Goal: Task Accomplishment & Management: Use online tool/utility

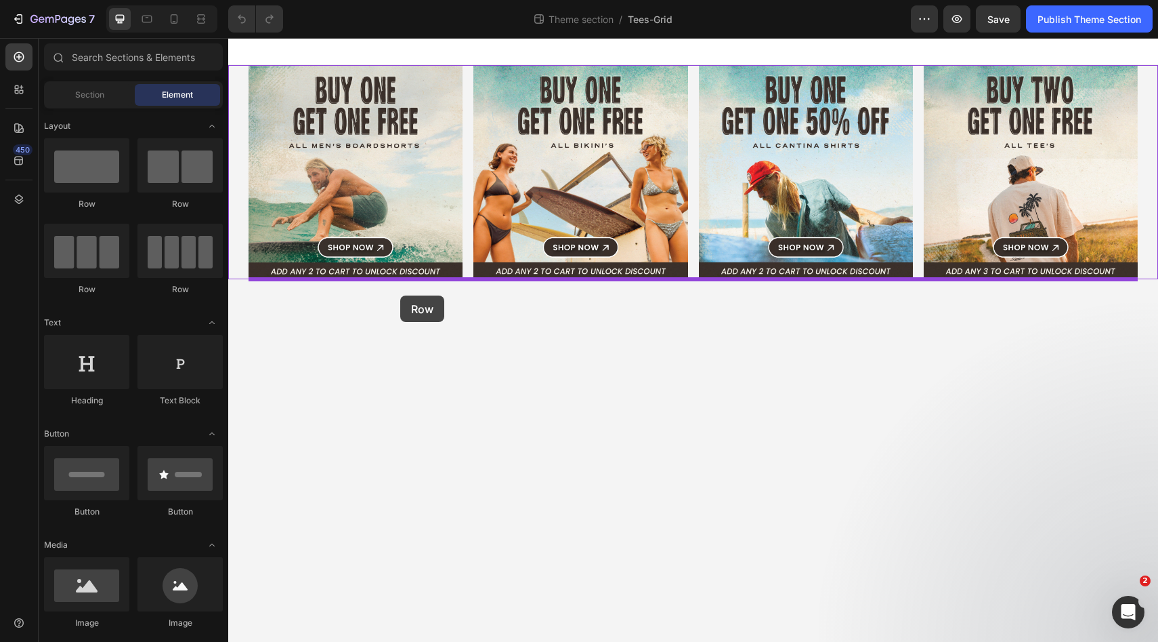
drag, startPoint x: 294, startPoint y: 295, endPoint x: 400, endPoint y: 295, distance: 106.4
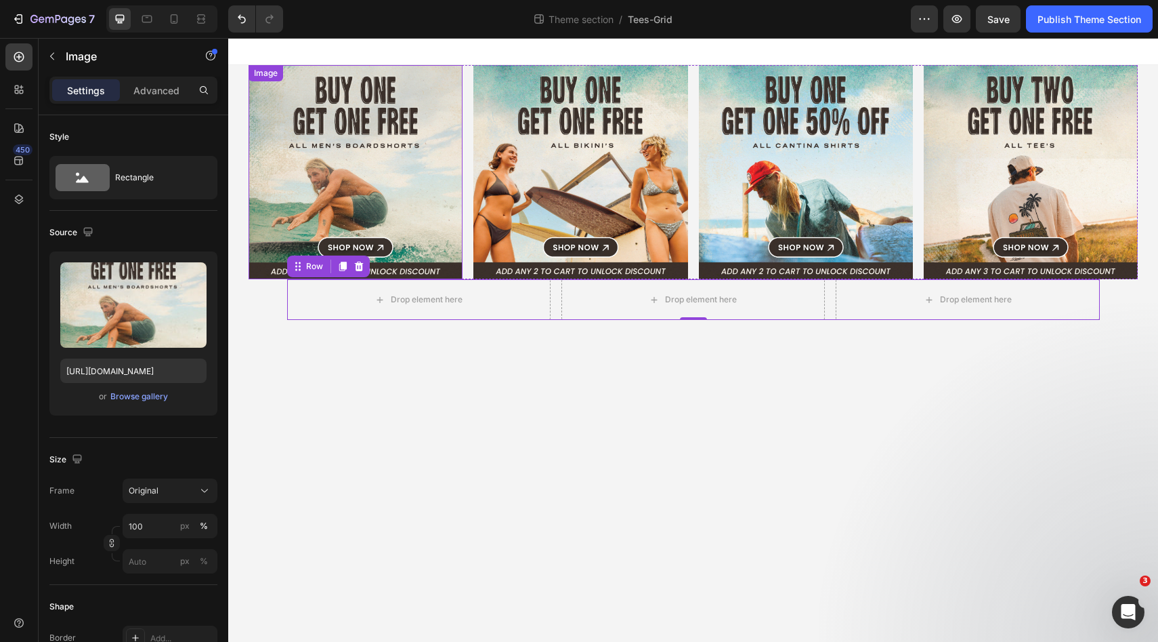
click at [340, 164] on img at bounding box center [356, 172] width 214 height 214
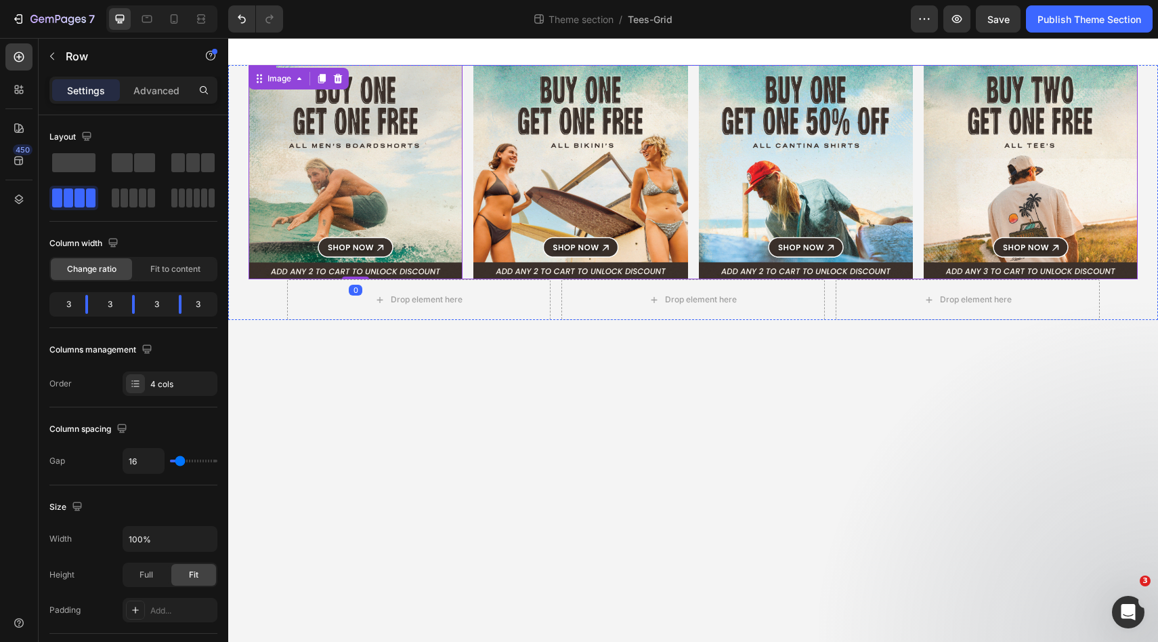
click at [466, 146] on div "Image 0 Image Image Image Row" at bounding box center [693, 172] width 889 height 214
click at [166, 383] on div "4 cols" at bounding box center [182, 384] width 64 height 12
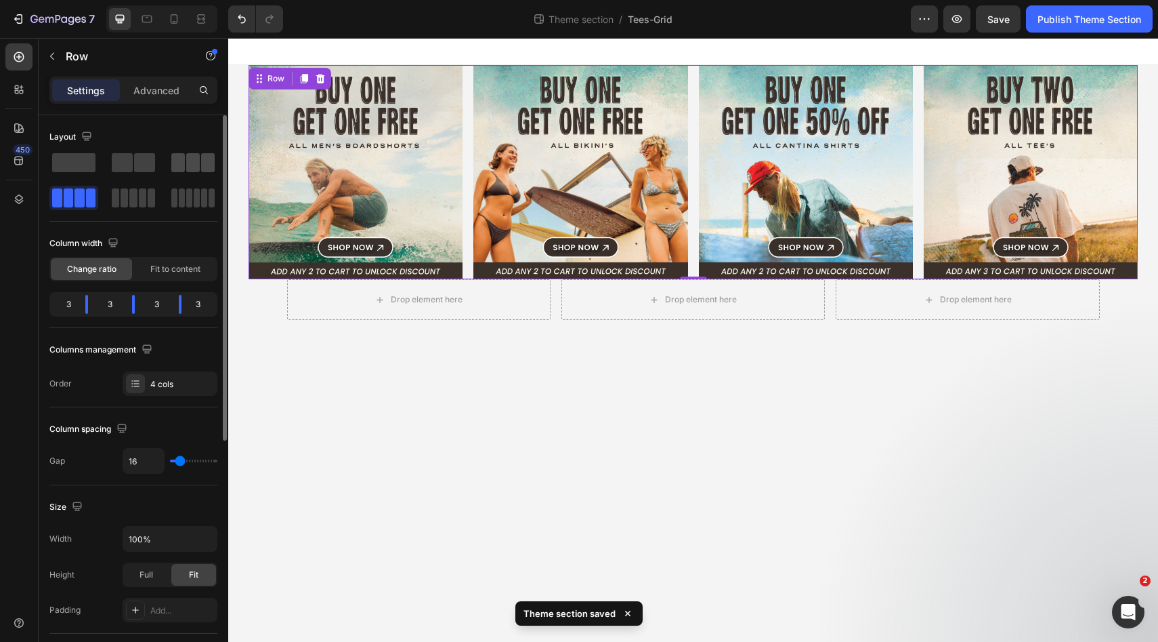
click at [175, 156] on span at bounding box center [178, 162] width 14 height 19
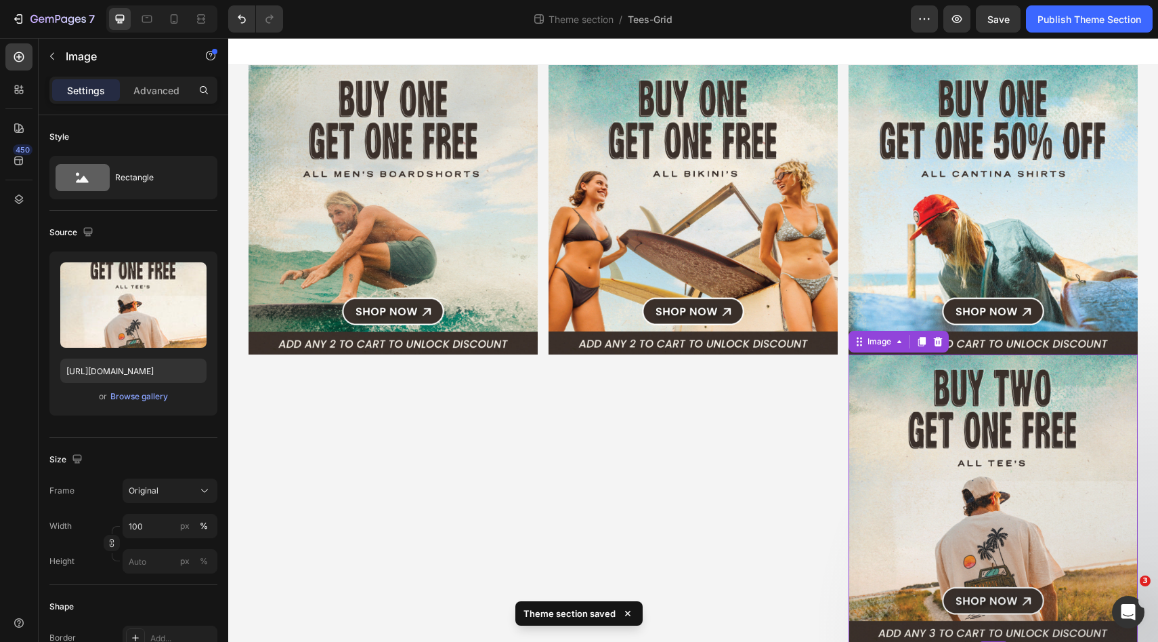
click at [964, 391] on img at bounding box center [993, 498] width 289 height 289
click at [911, 184] on img at bounding box center [993, 209] width 289 height 289
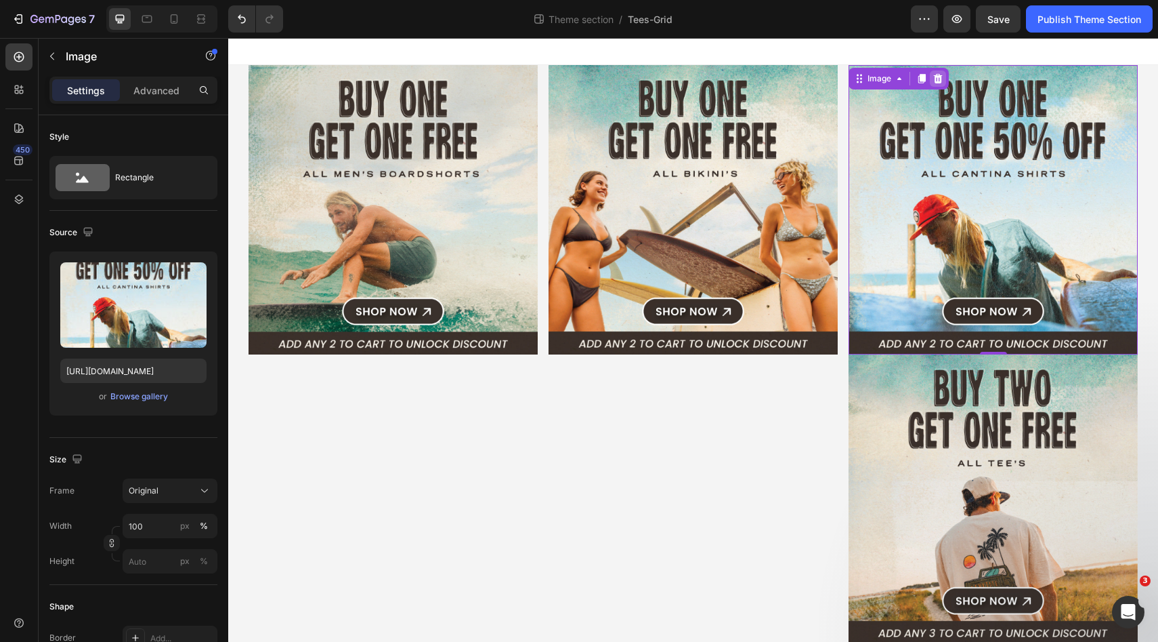
click at [941, 73] on icon at bounding box center [938, 78] width 11 height 11
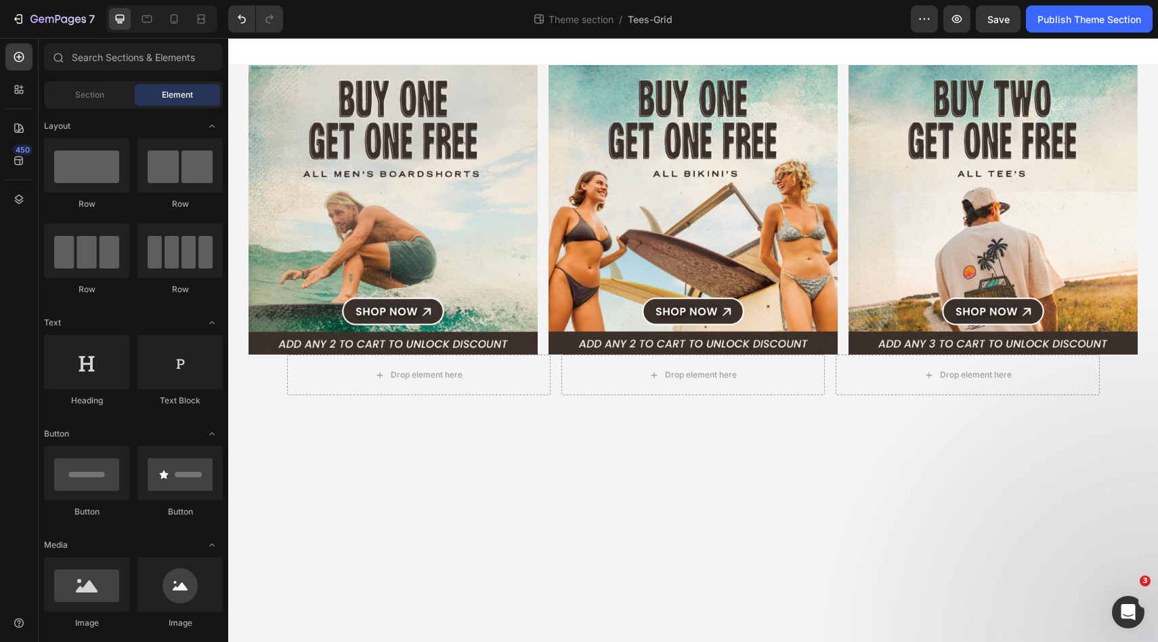
click at [823, 396] on body "Image Image Image Row Drop element here Drop element here Drop element here Row…" at bounding box center [693, 340] width 930 height 604
click at [824, 387] on div "Drop element here" at bounding box center [694, 374] width 264 height 41
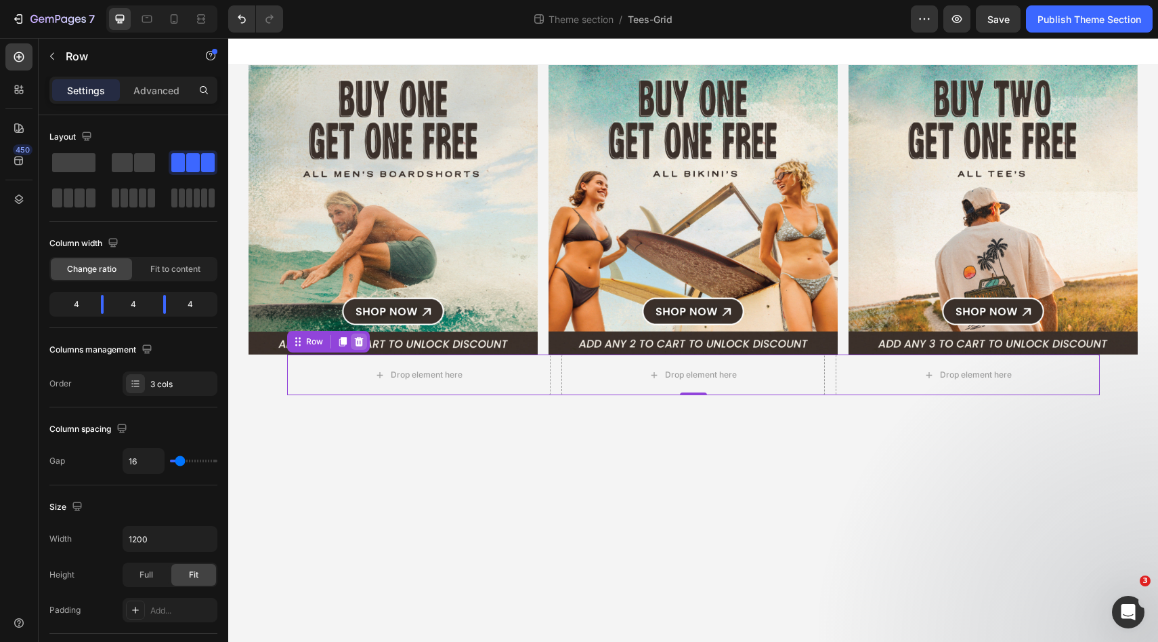
click at [362, 340] on icon at bounding box center [359, 341] width 11 height 11
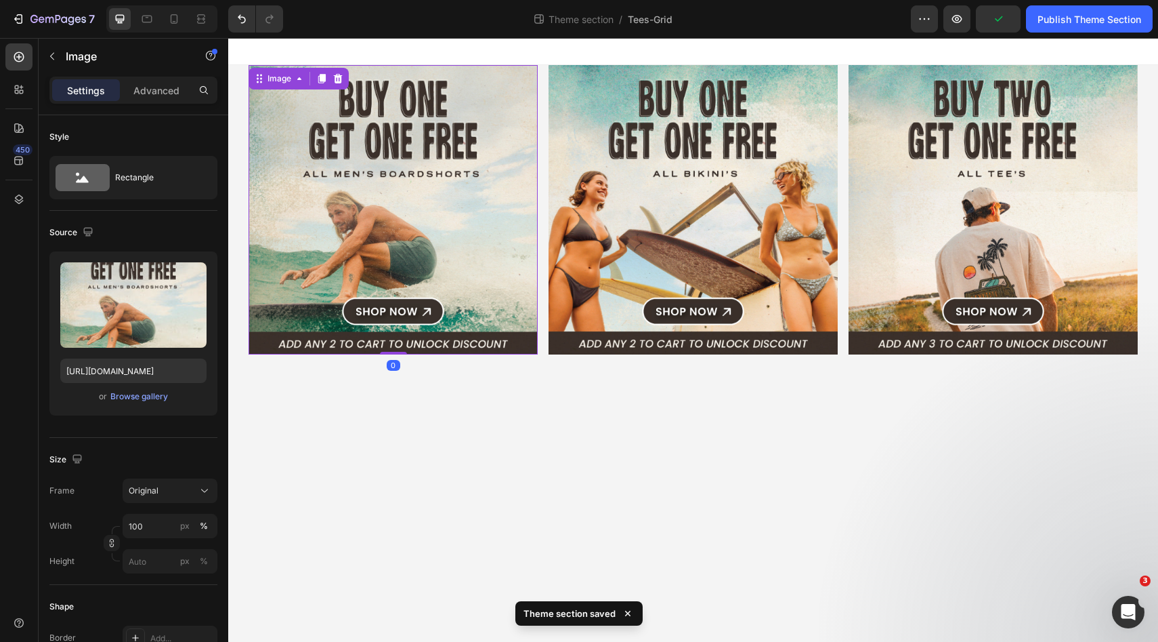
click at [429, 205] on img at bounding box center [393, 209] width 289 height 289
click at [176, 23] on icon at bounding box center [174, 18] width 7 height 9
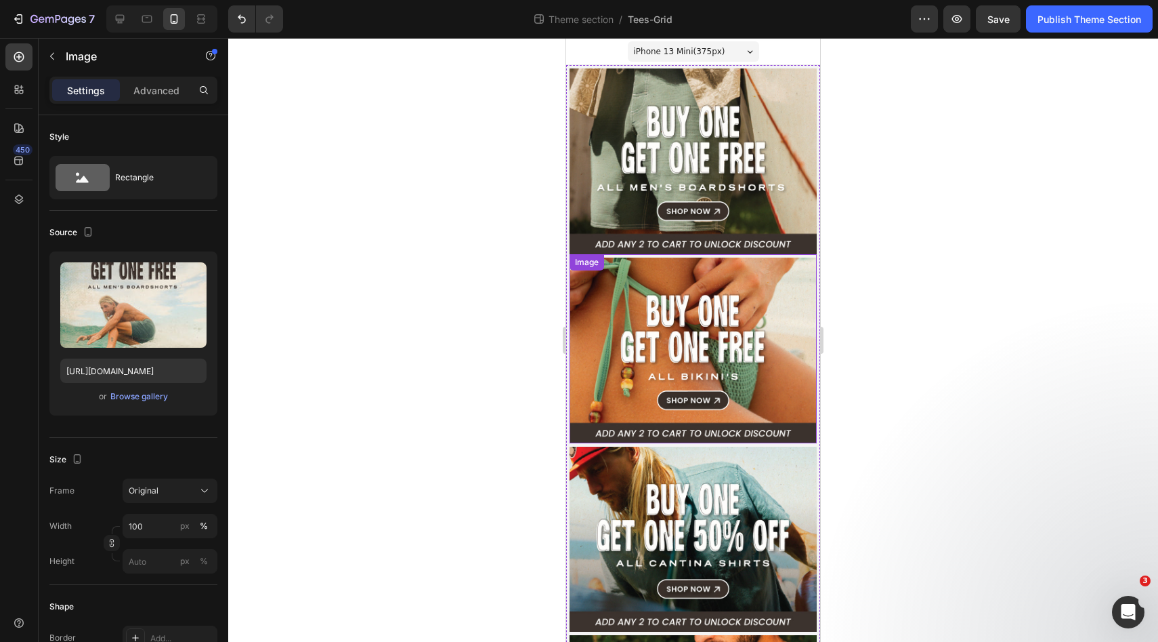
click at [626, 149] on img at bounding box center [693, 161] width 247 height 186
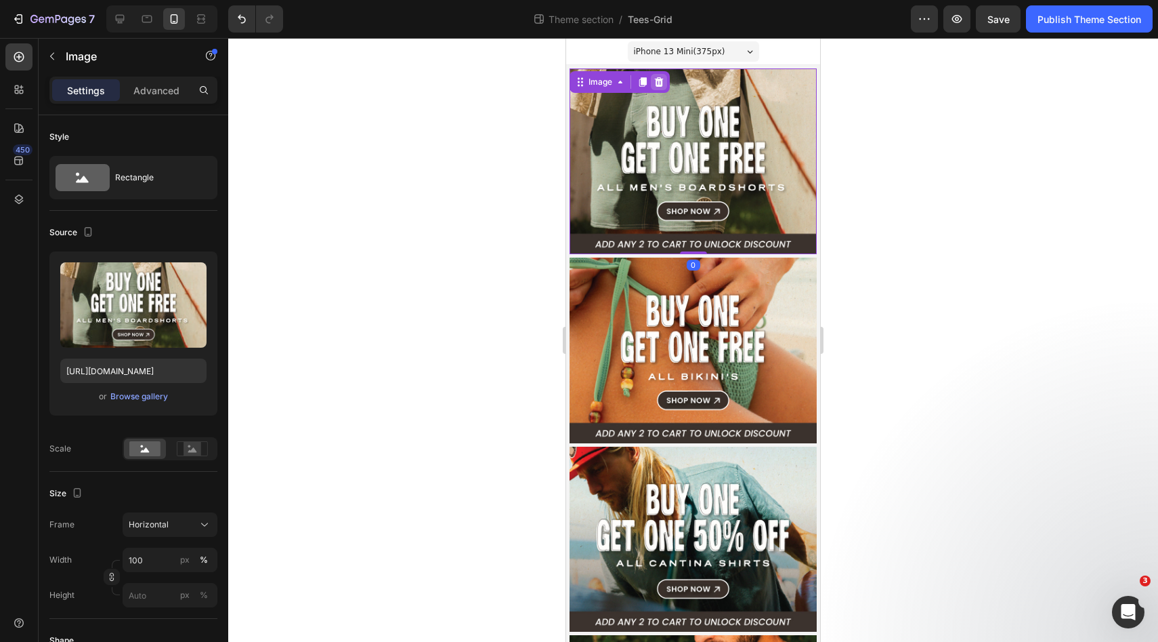
click at [655, 81] on icon at bounding box center [659, 82] width 11 height 11
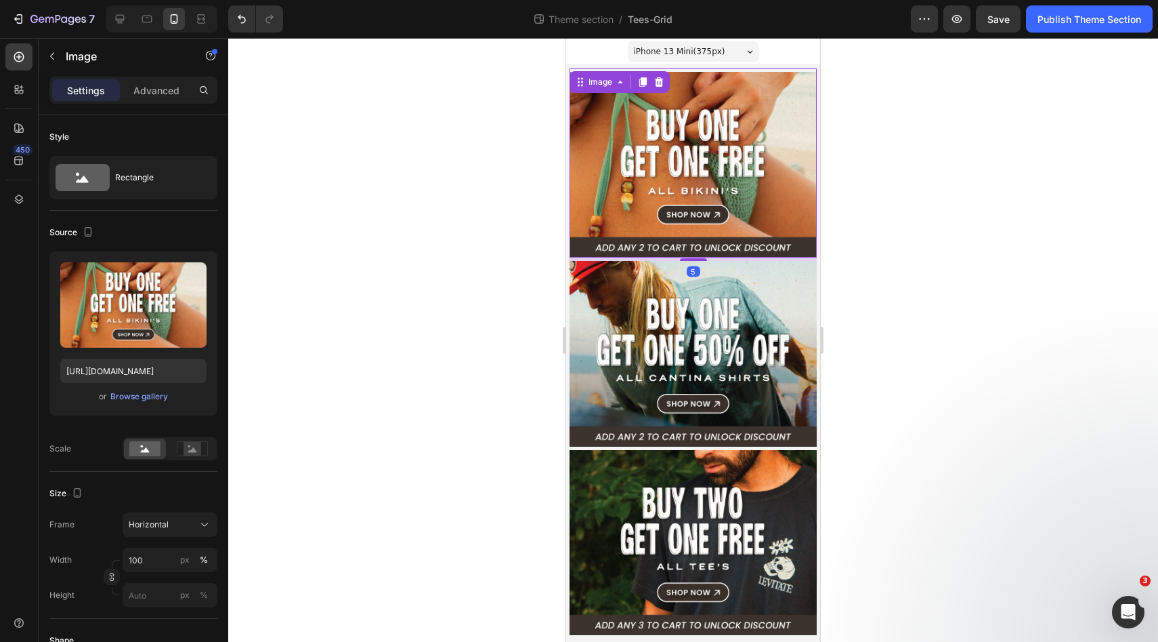
click at [648, 96] on img at bounding box center [693, 165] width 247 height 186
click at [652, 83] on div at bounding box center [659, 82] width 16 height 16
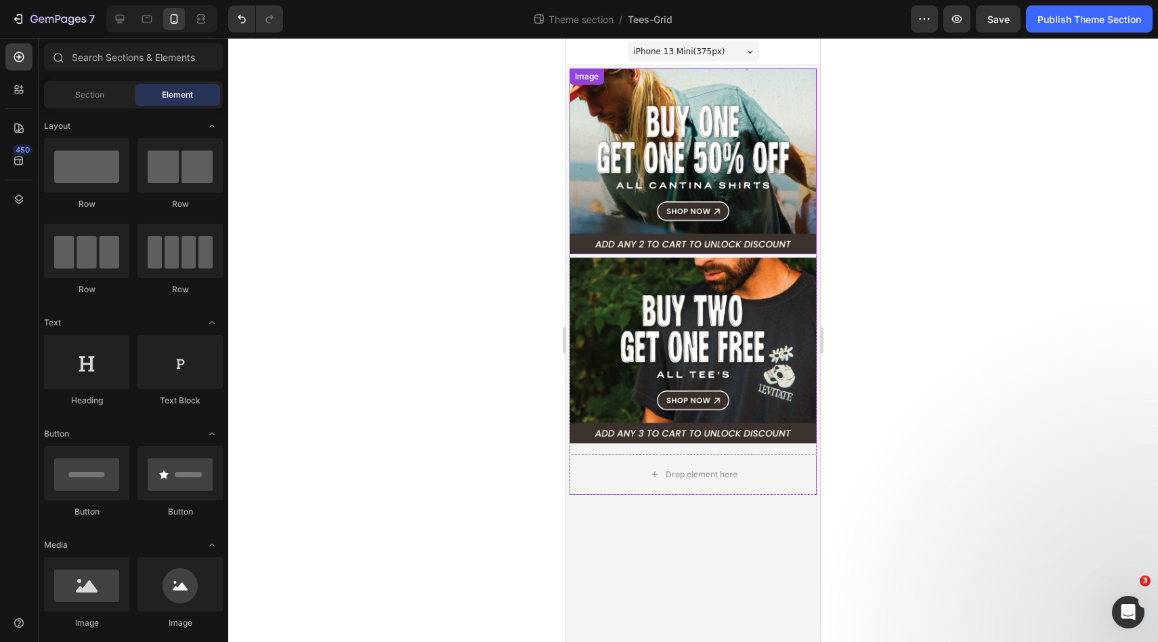
click at [652, 87] on div "Image" at bounding box center [693, 161] width 247 height 186
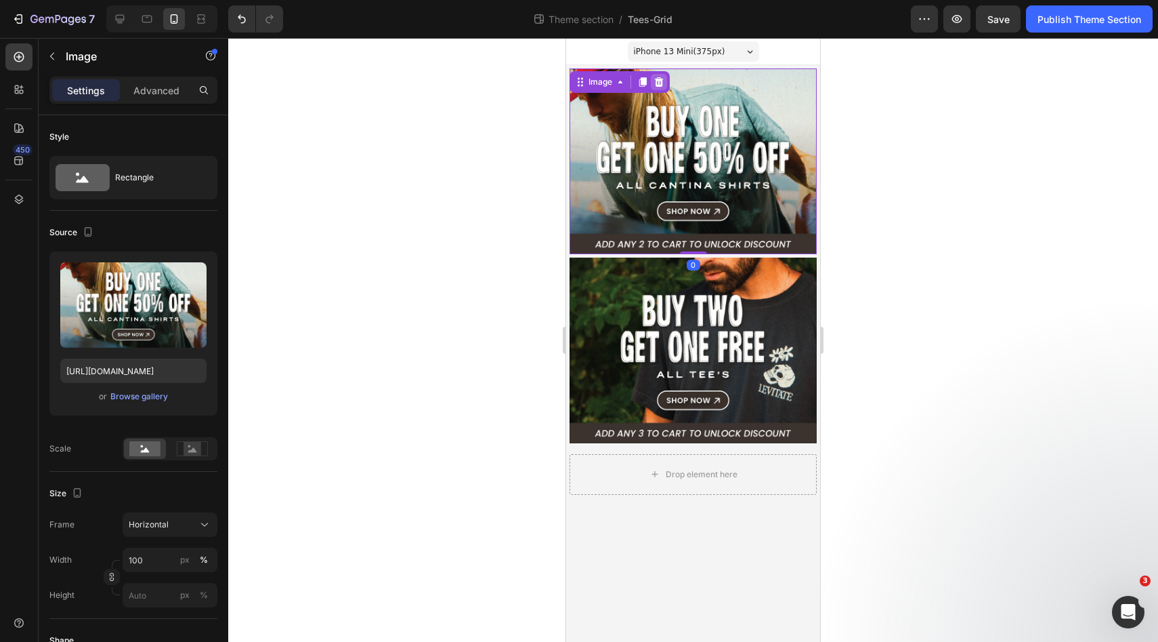
click at [657, 83] on icon at bounding box center [659, 82] width 11 height 11
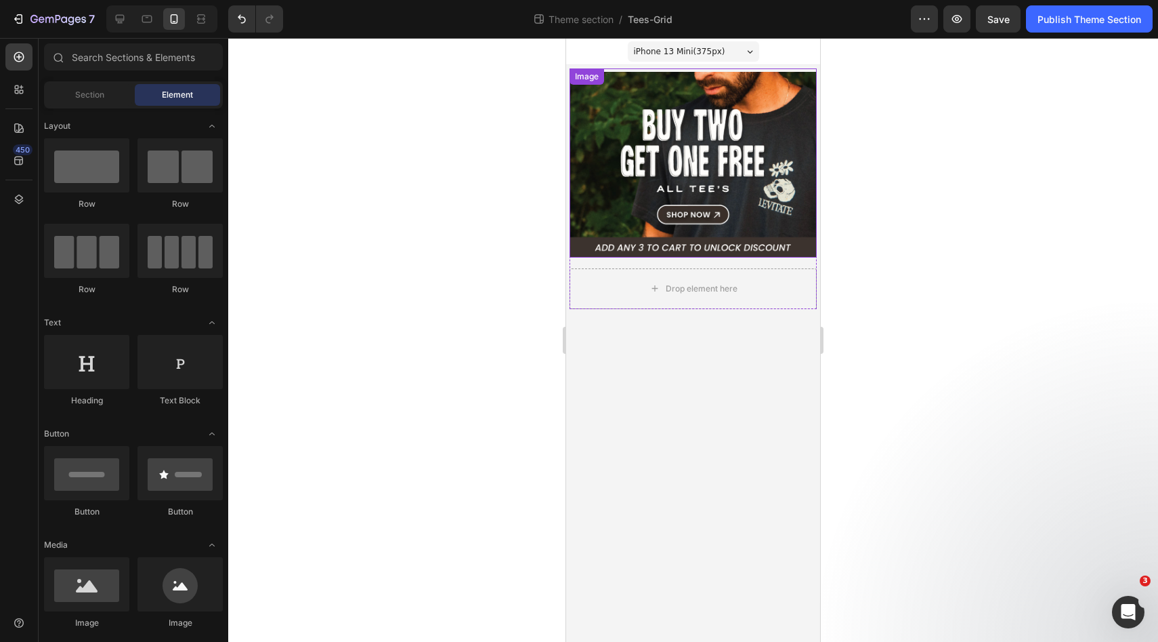
click at [637, 96] on img at bounding box center [693, 165] width 247 height 186
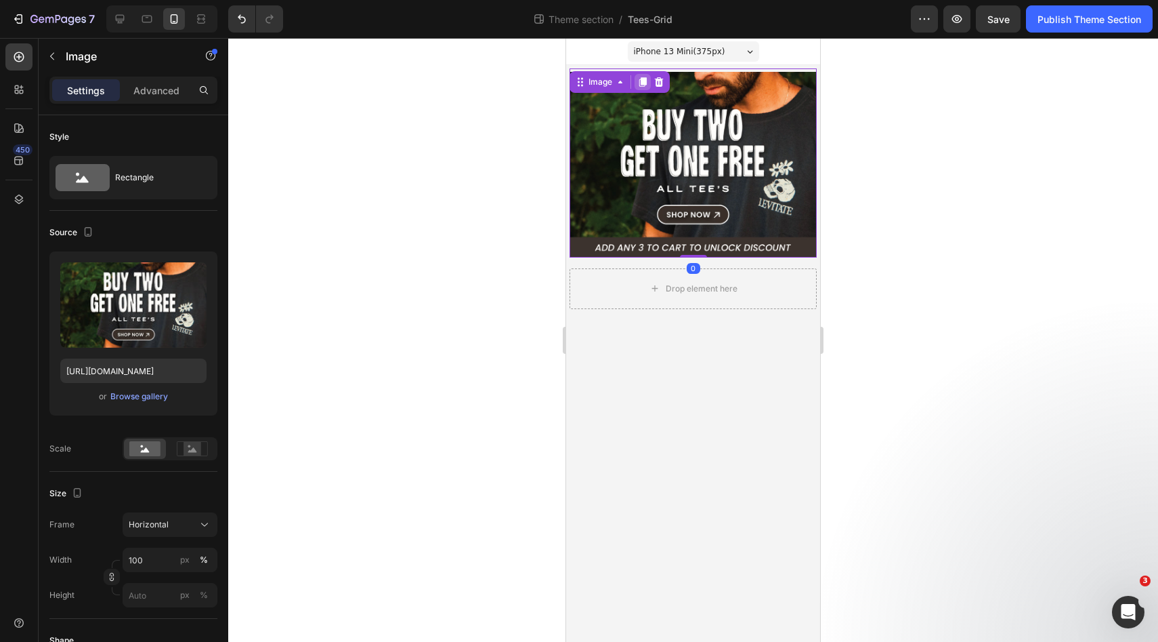
click at [646, 85] on icon at bounding box center [642, 82] width 11 height 11
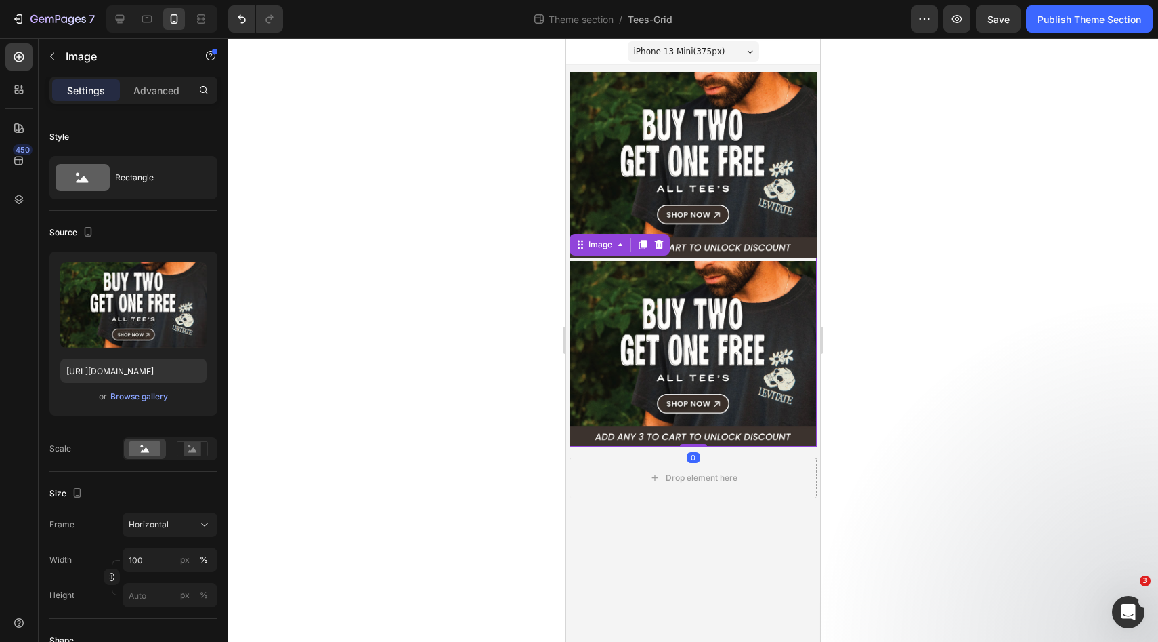
click at [698, 300] on img at bounding box center [693, 354] width 247 height 186
